Goal: Information Seeking & Learning: Learn about a topic

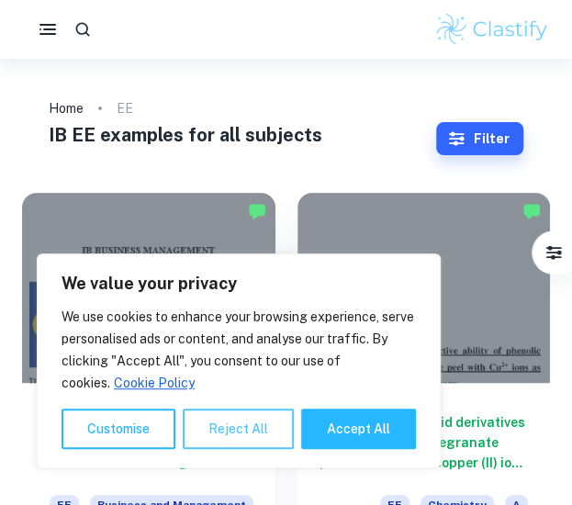
click at [254, 421] on button "Reject All" at bounding box center [238, 428] width 111 height 40
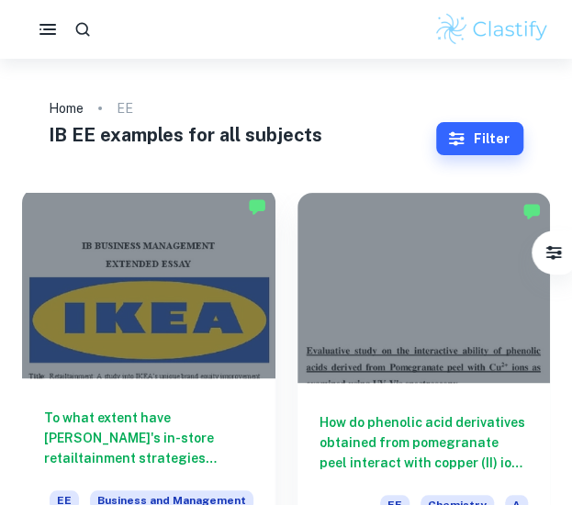
scroll to position [115, 0]
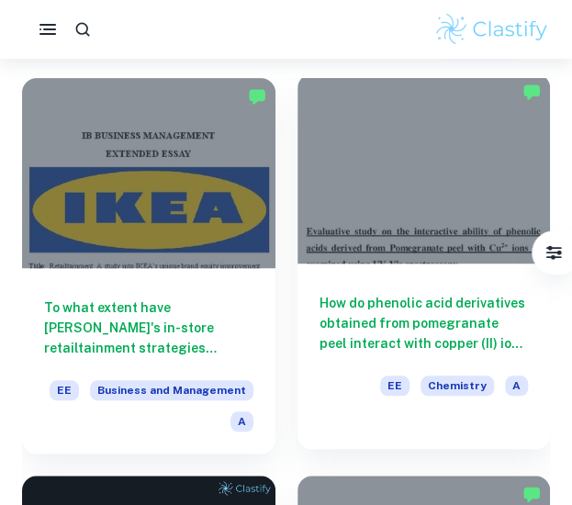
click at [395, 225] on div at bounding box center [423, 168] width 253 height 190
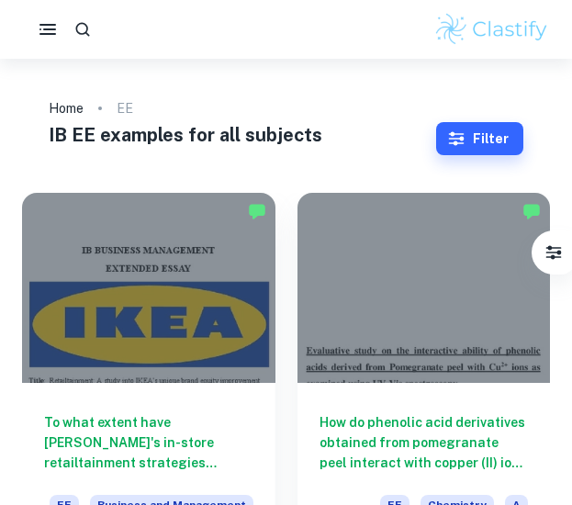
click at [387, 293] on div at bounding box center [423, 288] width 253 height 190
